Goal: Find specific page/section: Find specific page/section

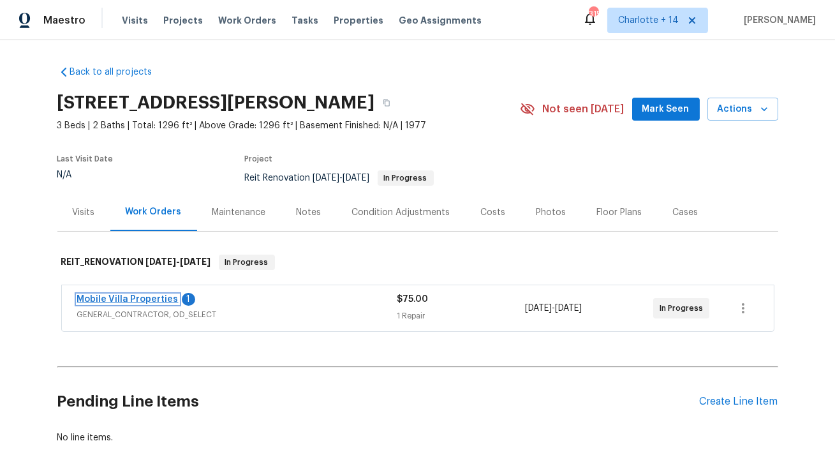
click at [129, 295] on link "Mobile Villa Properties" at bounding box center [127, 299] width 101 height 9
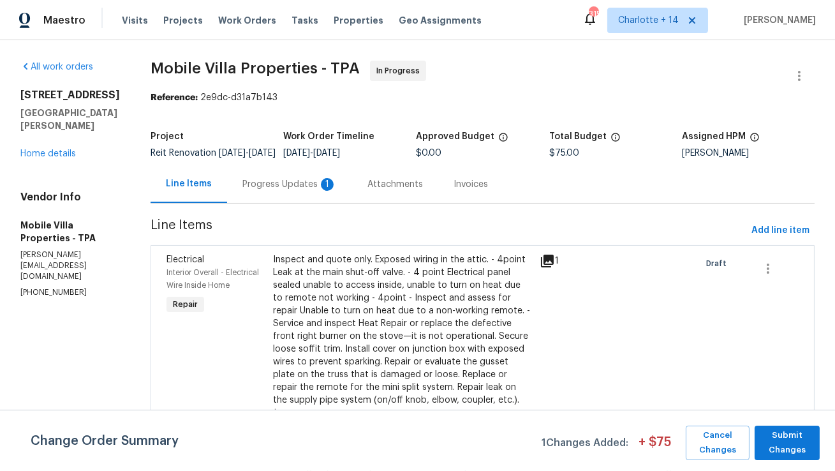
click at [242, 191] on div "Progress Updates 1" at bounding box center [289, 184] width 94 height 13
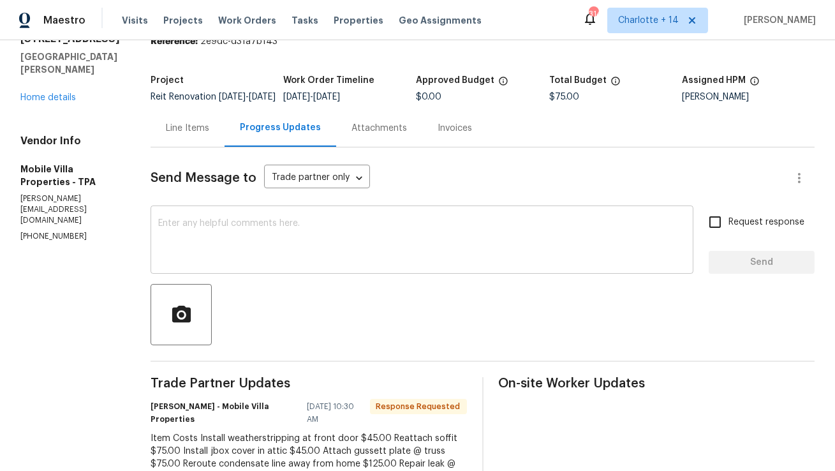
scroll to position [189, 0]
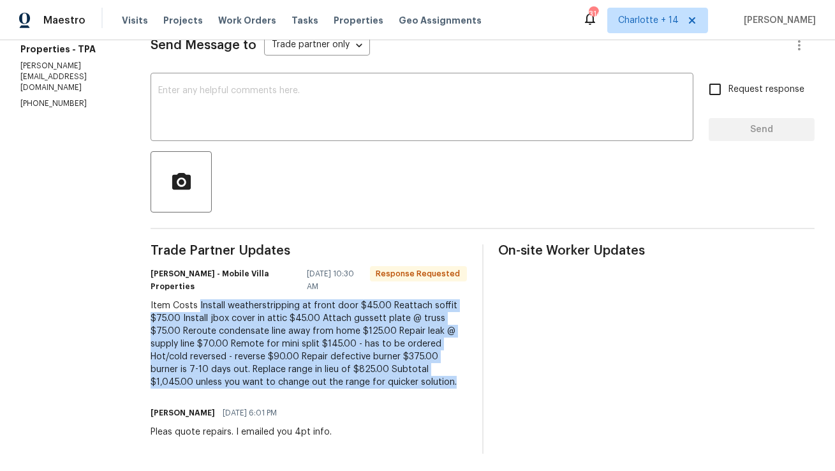
drag, startPoint x: 161, startPoint y: 303, endPoint x: 210, endPoint y: 379, distance: 90.6
click at [210, 379] on div "Item Costs Install weatherstripping at front door $45.00 Reattach soffit $75.00…" at bounding box center [308, 343] width 316 height 89
copy div "Install weatherstripping at front door $45.00 Reattach soffit $75.00 Install jb…"
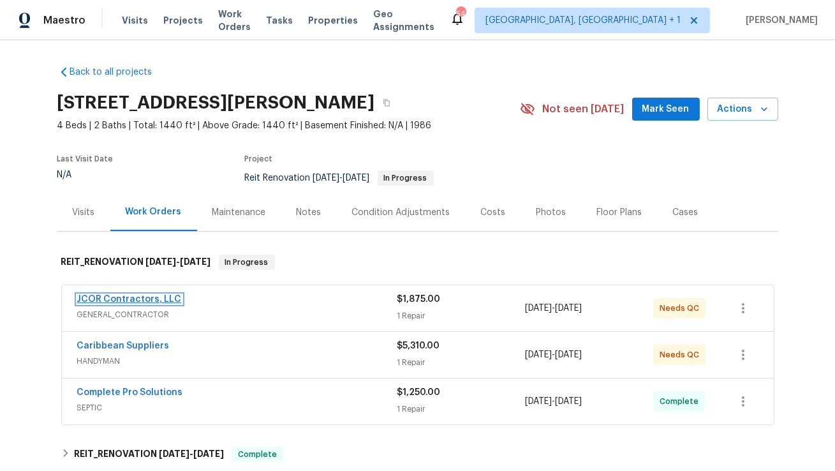
click at [113, 297] on link "JCOR Contractors, LLC" at bounding box center [129, 299] width 105 height 9
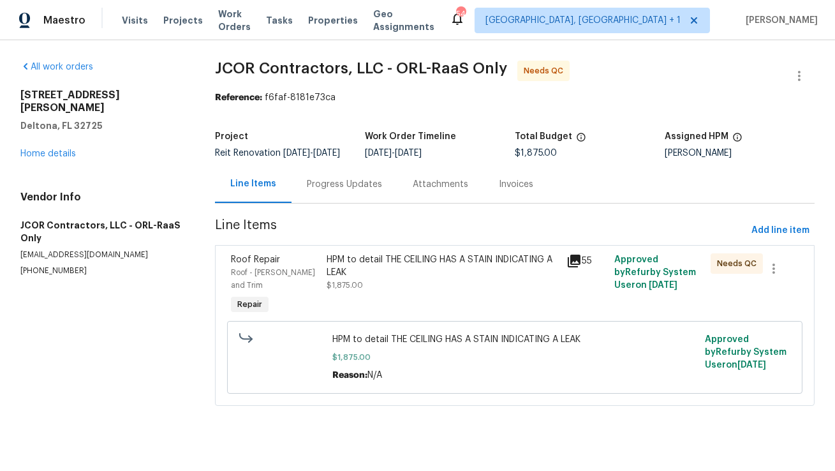
click at [576, 267] on icon at bounding box center [573, 260] width 13 height 13
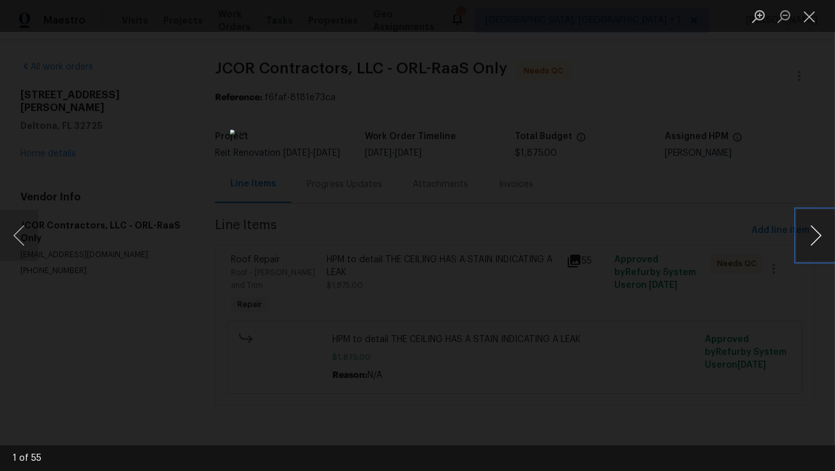
click at [813, 244] on button "Next image" at bounding box center [815, 235] width 38 height 51
click at [815, 234] on button "Next image" at bounding box center [815, 235] width 38 height 51
click at [822, 240] on button "Next image" at bounding box center [815, 235] width 38 height 51
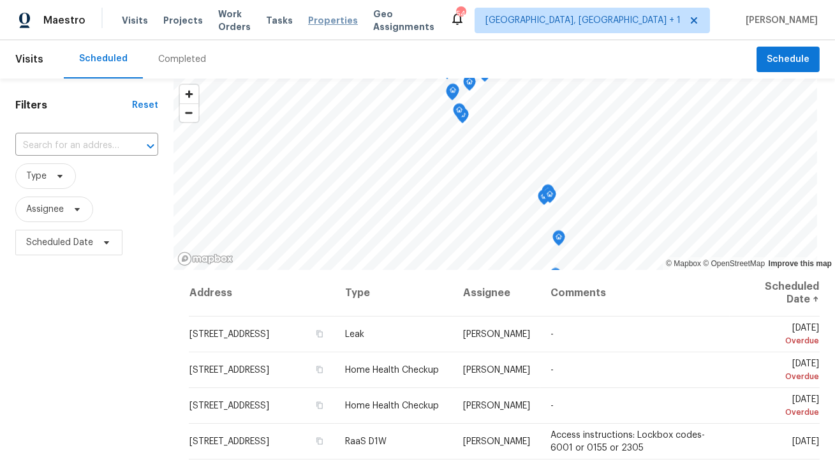
click at [352, 22] on span "Properties" at bounding box center [333, 20] width 50 height 13
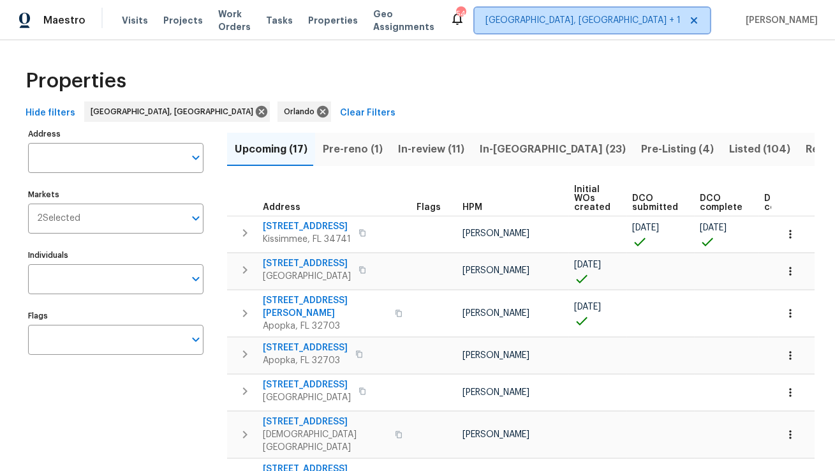
click at [669, 21] on span "[GEOGRAPHIC_DATA], [GEOGRAPHIC_DATA] + 1" at bounding box center [582, 20] width 195 height 13
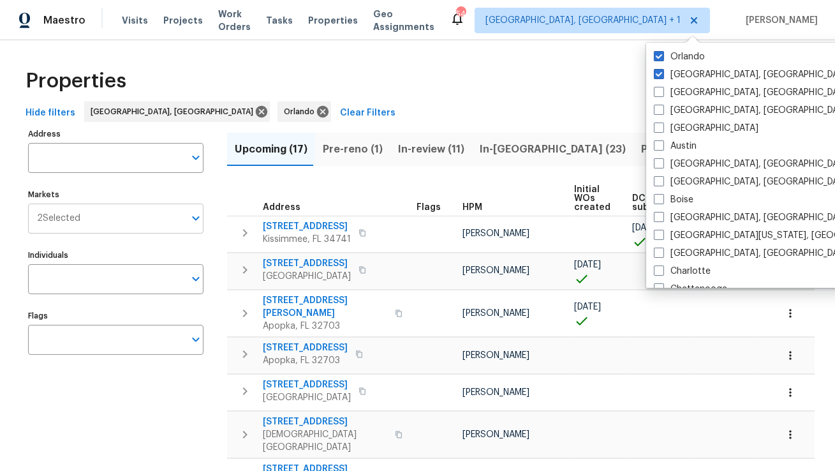
click at [87, 214] on input "Markets" at bounding box center [132, 218] width 104 height 30
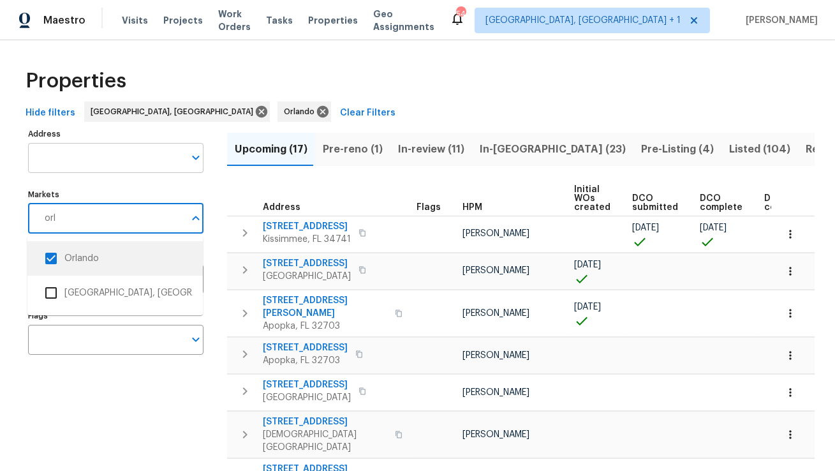
type input "orl"
click at [82, 166] on input "Address" at bounding box center [106, 158] width 156 height 30
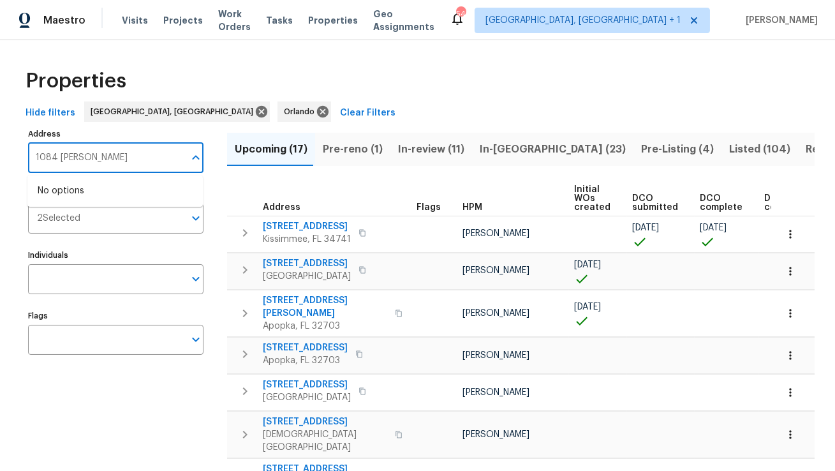
type input "1084 doyle"
click at [75, 189] on li "1084 Doyle Rd Deltona FL 32725" at bounding box center [114, 190] width 175 height 21
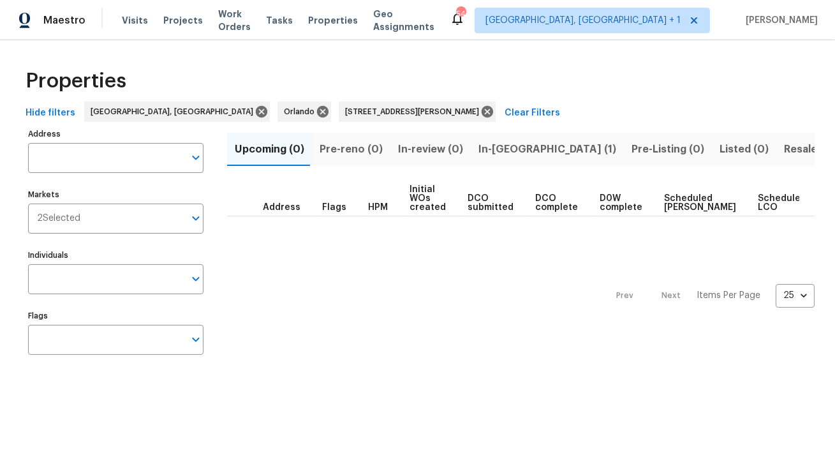
type input "1084 Doyle Rd Deltona FL 32725"
click at [489, 147] on span "In-reno (1)" at bounding box center [547, 149] width 138 height 18
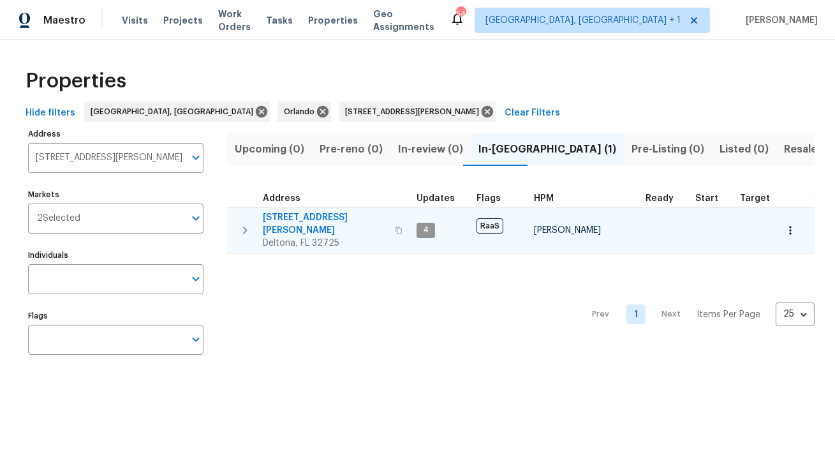
click at [298, 214] on span "1084 Doyle Rd" at bounding box center [325, 224] width 124 height 26
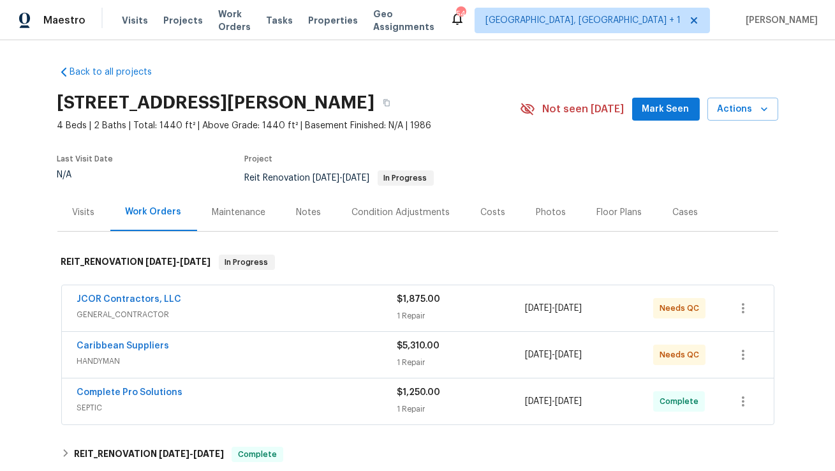
click at [488, 209] on div "Costs" at bounding box center [493, 212] width 25 height 13
